Goal: Transaction & Acquisition: Download file/media

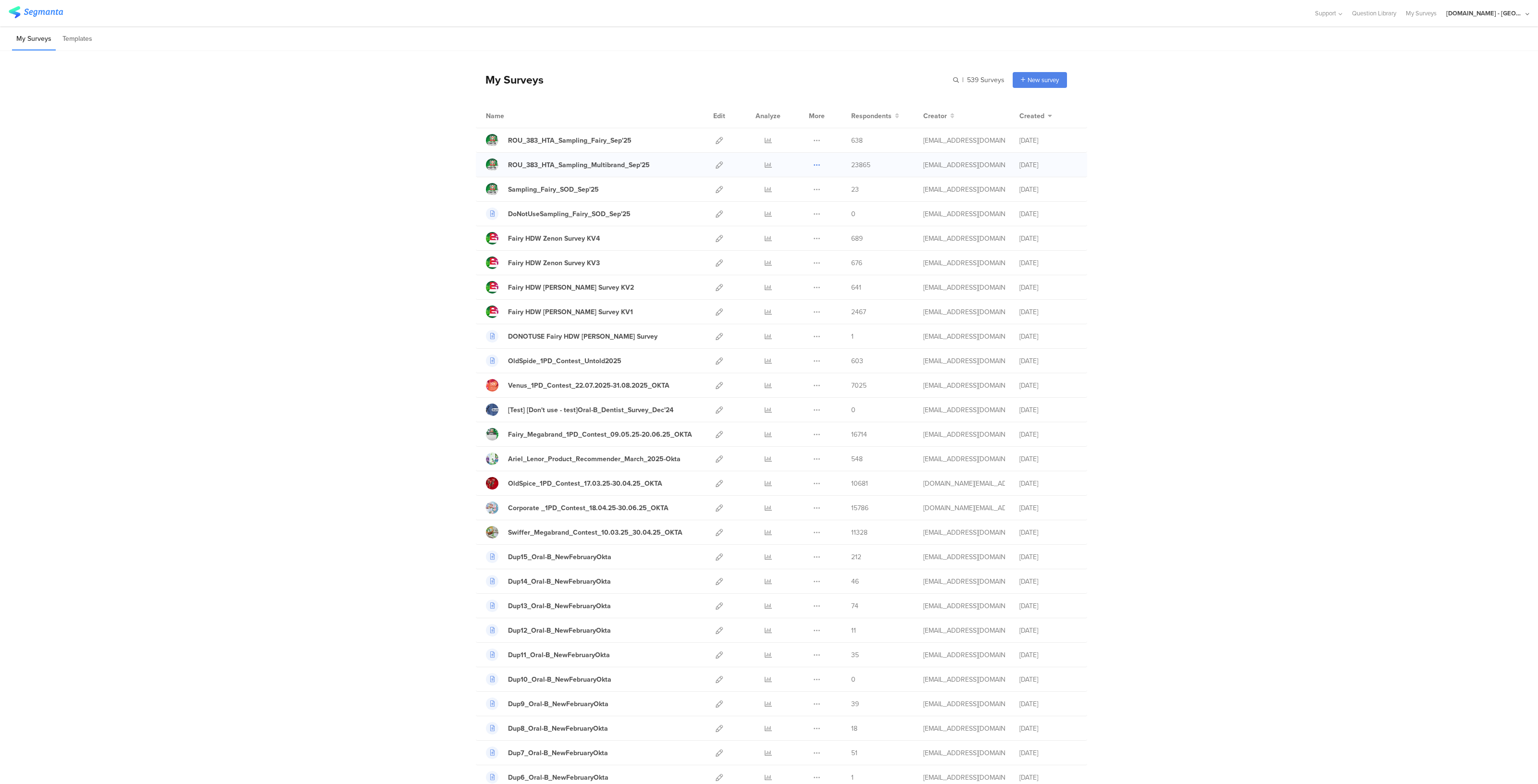
click at [814, 166] on icon at bounding box center [817, 165] width 7 height 7
click at [765, 165] on icon at bounding box center [768, 165] width 7 height 7
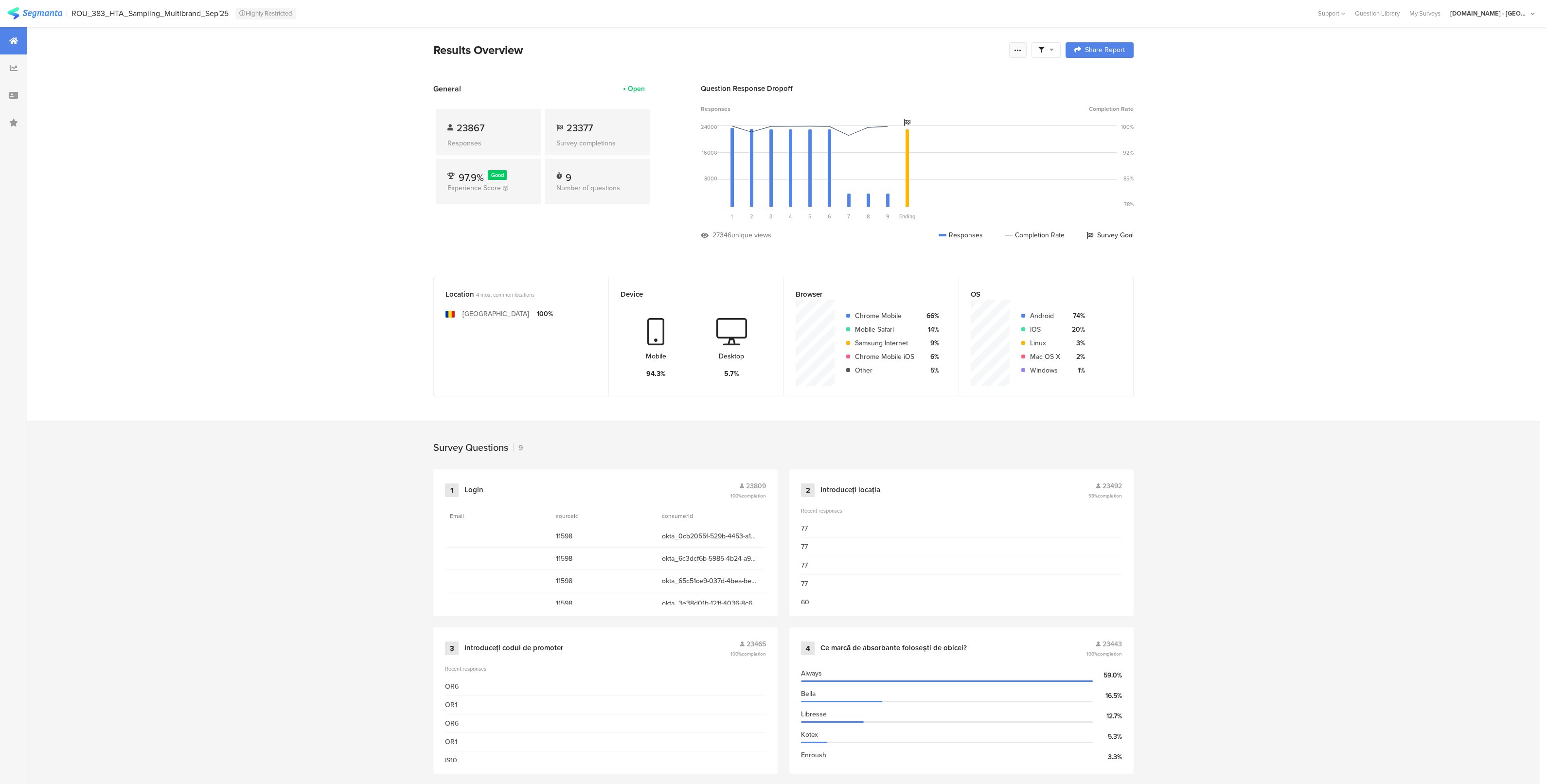
click at [1024, 56] on div at bounding box center [1018, 50] width 18 height 16
click at [899, 143] on span "Export Results" at bounding box center [917, 148] width 44 height 10
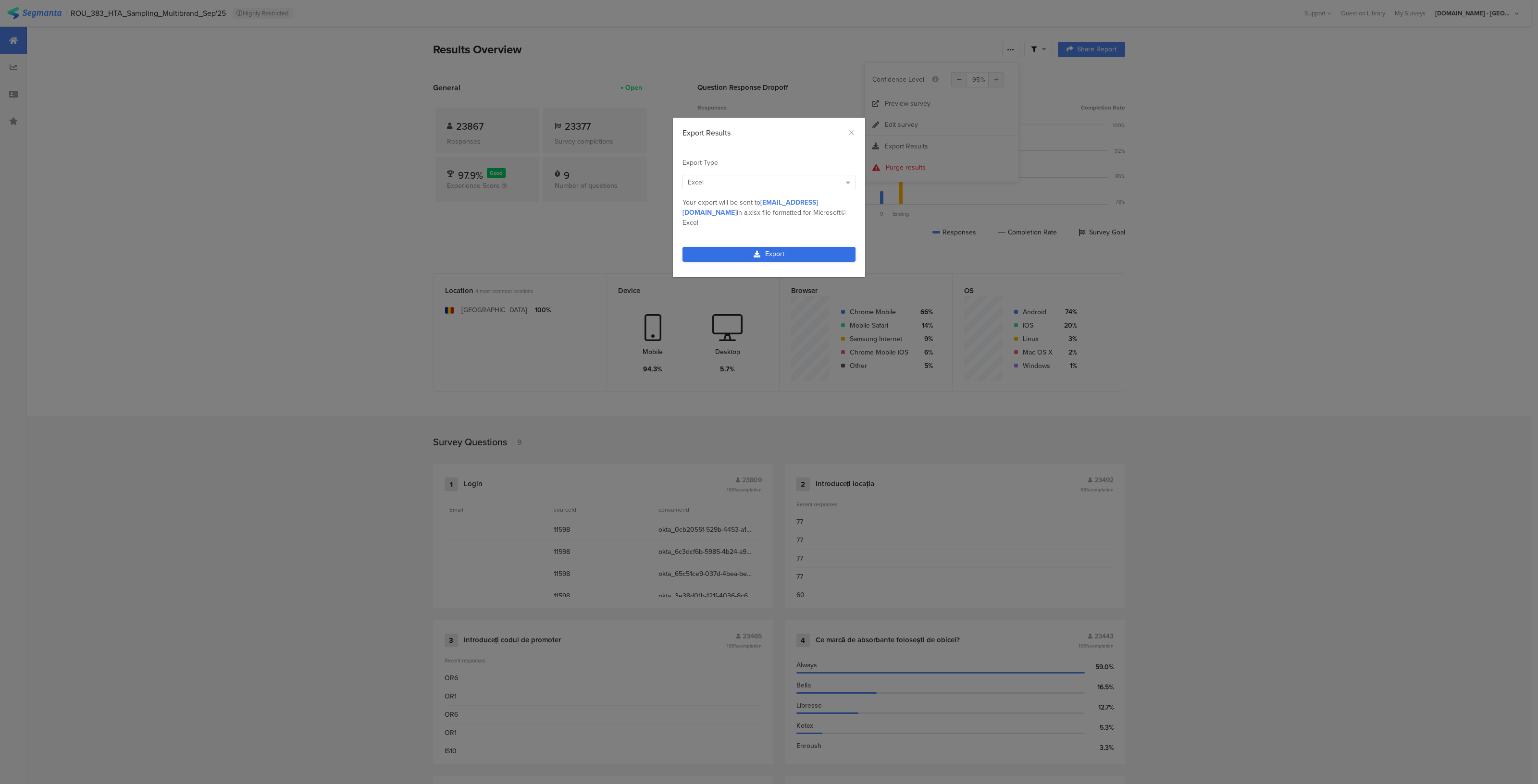
click at [764, 247] on link "Export" at bounding box center [768, 254] width 173 height 15
